Goal: Information Seeking & Learning: Learn about a topic

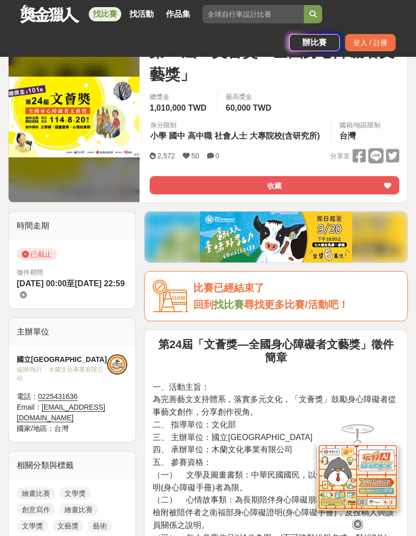
scroll to position [159, 0]
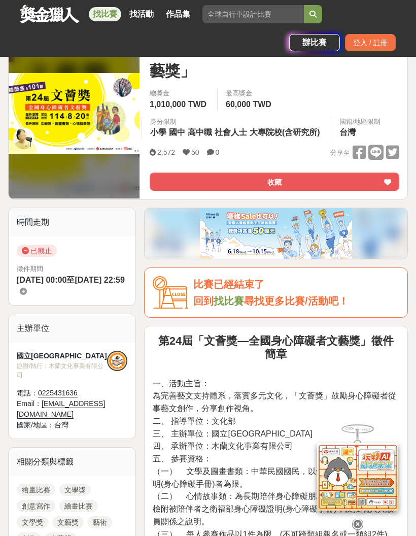
click at [47, 346] on div "國立彰化生活美學館 協辦/執行： 木蘭文化事業有限公司 電話： 0225431636 Email： [EMAIL_ADDRESS][DOMAIN_NAME] …" at bounding box center [72, 390] width 127 height 96
click at [40, 352] on div "國立[GEOGRAPHIC_DATA]" at bounding box center [62, 356] width 90 height 11
click at [42, 354] on div "國立[GEOGRAPHIC_DATA]" at bounding box center [62, 356] width 90 height 11
click at [56, 356] on div "國立[GEOGRAPHIC_DATA]" at bounding box center [62, 356] width 90 height 11
click at [113, 358] on div at bounding box center [117, 361] width 20 height 20
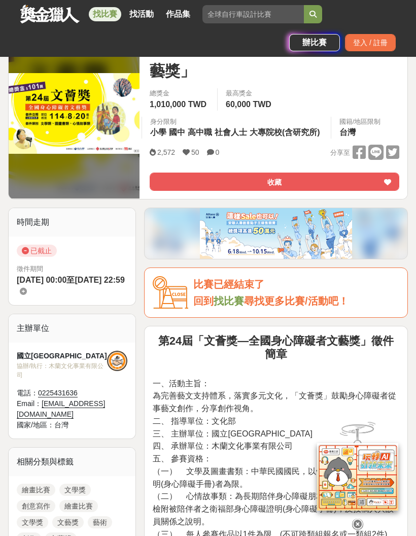
click at [53, 364] on div "協辦/執行： 木蘭文化事業有限公司" at bounding box center [62, 370] width 90 height 18
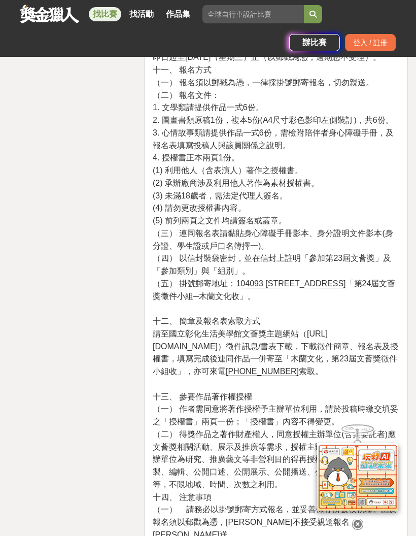
scroll to position [1859, 0]
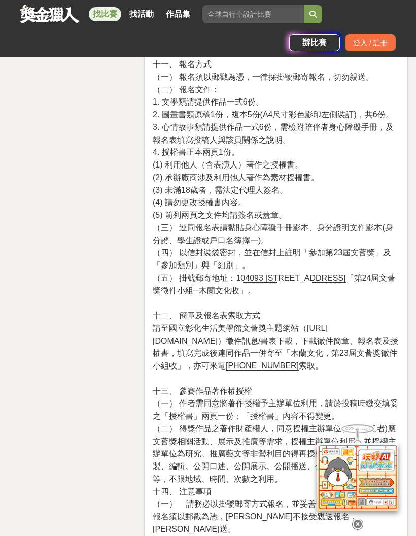
click at [188, 324] on span "請至國立彰化生活美學館文薈獎主題網站（[URL][DOMAIN_NAME]）徵件訊息/書表下載，下載徵件簡章、報名表及授權書，填寫完成後連同作品一併寄至「木蘭…" at bounding box center [276, 347] width 246 height 46
click at [187, 324] on span "請至國立彰化生活美學館文薈獎主題網站（[URL][DOMAIN_NAME]）徵件訊息/書表下載，下載徵件簡章、報名表及授權書，填寫完成後連同作品一併寄至「木蘭…" at bounding box center [276, 347] width 246 height 46
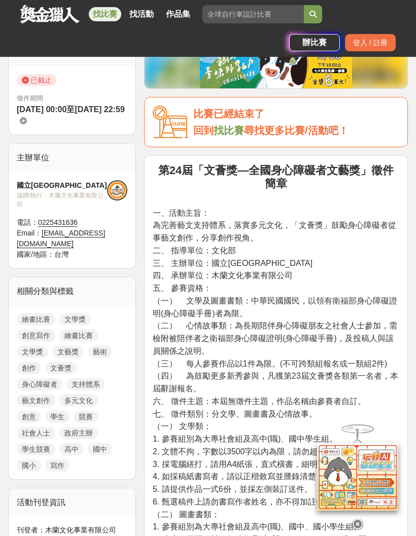
scroll to position [328, 0]
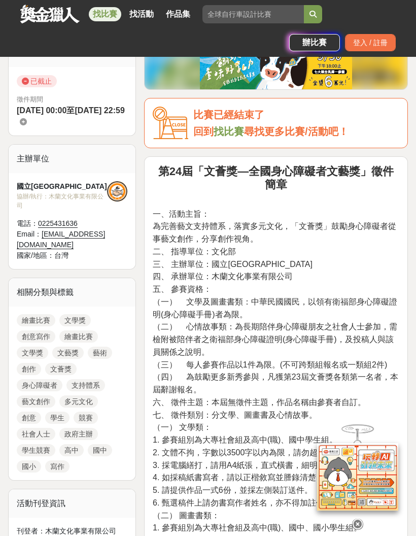
click at [62, 196] on div "協辦/執行： 木蘭文化事業有限公司" at bounding box center [62, 201] width 90 height 18
click at [49, 190] on div "國立[GEOGRAPHIC_DATA]" at bounding box center [62, 186] width 90 height 11
click at [118, 191] on div at bounding box center [117, 191] width 20 height 20
click at [117, 191] on div at bounding box center [117, 191] width 20 height 20
click at [113, 184] on div at bounding box center [117, 191] width 20 height 20
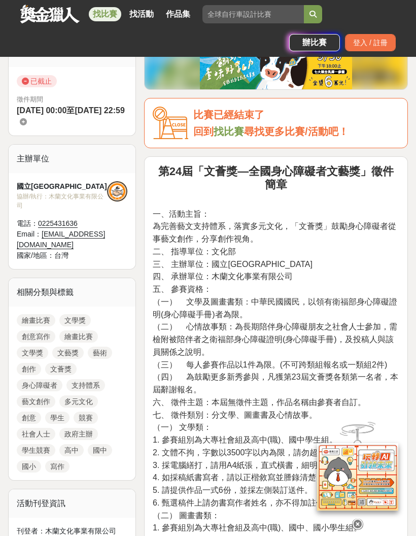
click at [56, 200] on div "協辦/執行： 木蘭文化事業有限公司" at bounding box center [62, 201] width 90 height 18
click at [41, 187] on div "國立[GEOGRAPHIC_DATA]" at bounding box center [62, 186] width 90 height 11
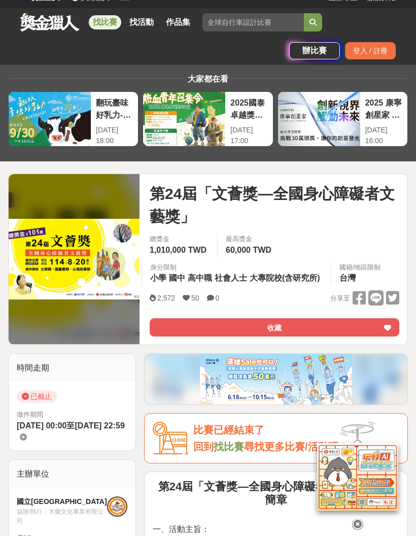
scroll to position [0, 0]
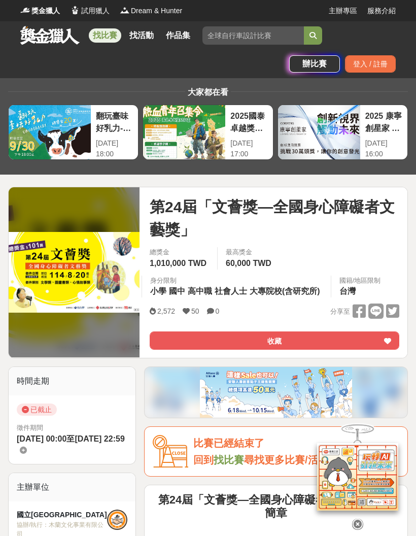
click at [72, 265] on img at bounding box center [74, 272] width 131 height 81
click at [71, 265] on img at bounding box center [74, 272] width 131 height 81
click at [75, 261] on img at bounding box center [74, 272] width 131 height 81
click at [75, 260] on img at bounding box center [74, 272] width 131 height 81
click at [80, 262] on img at bounding box center [74, 272] width 131 height 81
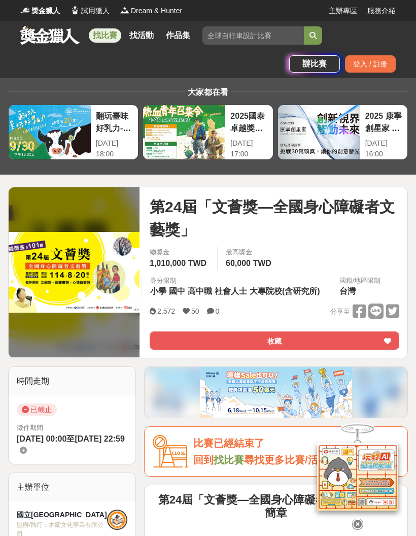
click at [175, 201] on span "第24屆「文薈獎—全國身心障礙者文藝獎」" at bounding box center [275, 218] width 250 height 46
click at [219, 201] on span "第24屆「文薈獎—全國身心障礙者文藝獎」" at bounding box center [275, 218] width 250 height 46
click at [218, 201] on span "第24屆「文薈獎—全國身心障礙者文藝獎」" at bounding box center [275, 218] width 250 height 46
click at [242, 203] on span "第24屆「文薈獎—全國身心障礙者文藝獎」" at bounding box center [275, 218] width 250 height 46
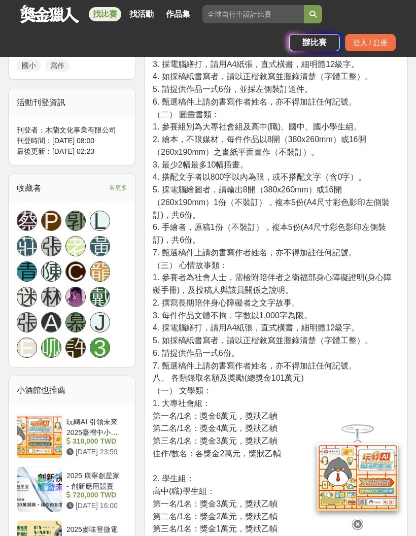
scroll to position [744, 0]
